Goal: Task Accomplishment & Management: Use online tool/utility

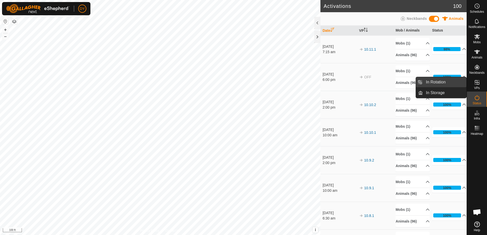
click at [447, 81] on link "In Rotation" at bounding box center [445, 82] width 44 height 10
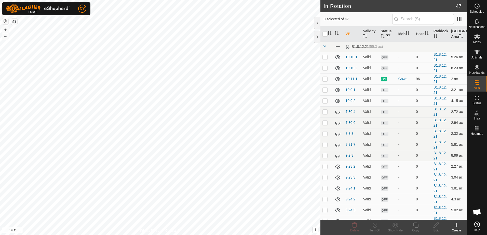
click at [456, 226] on icon at bounding box center [456, 225] width 6 height 6
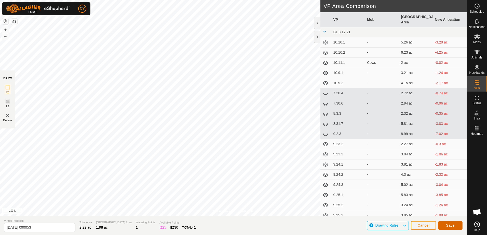
click at [456, 227] on button "Save" at bounding box center [450, 225] width 24 height 9
